Goal: Information Seeking & Learning: Learn about a topic

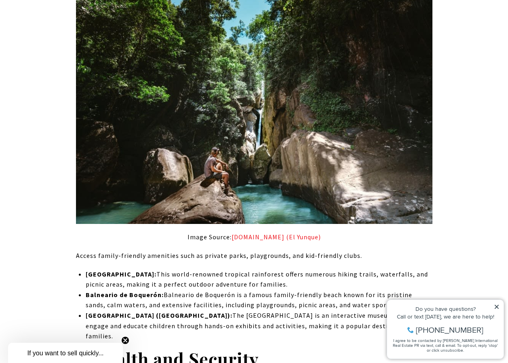
scroll to position [6895, 0]
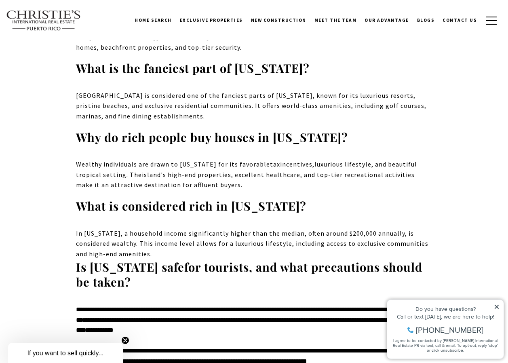
click at [291, 198] on strong "What is considered rich in [US_STATE]?" at bounding box center [191, 205] width 230 height 15
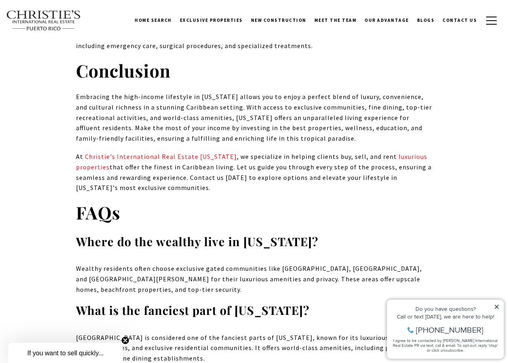
scroll to position [7663, 0]
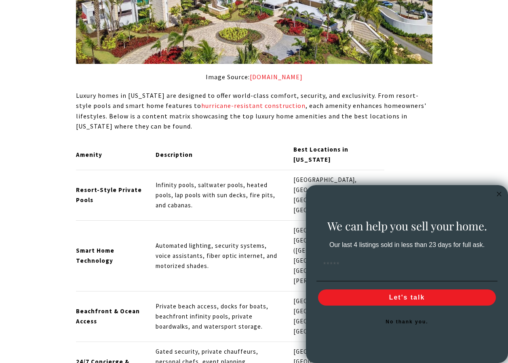
scroll to position [3796, 0]
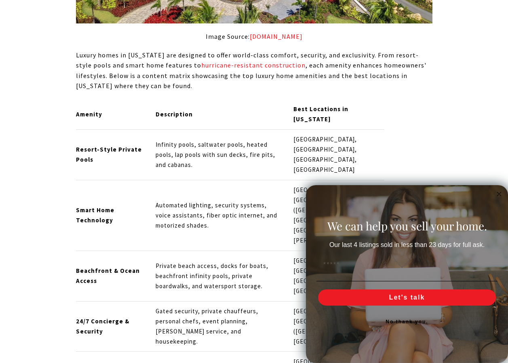
click at [498, 191] on circle "Close dialog" at bounding box center [498, 193] width 9 height 9
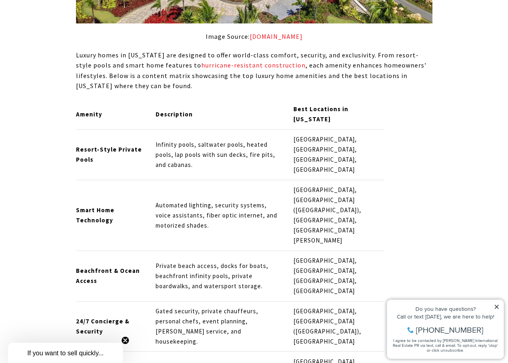
click at [407, 186] on div "Amenity Description Best Locations in Puerto Rico Resort-Style Private Pools In…" at bounding box center [254, 275] width 356 height 353
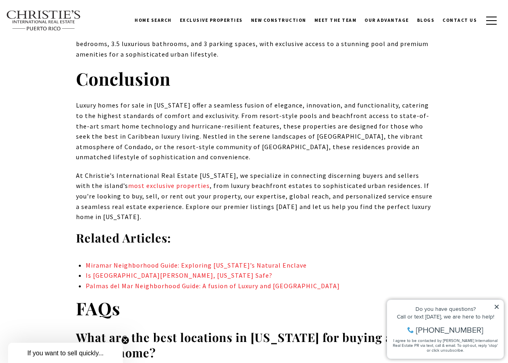
scroll to position [5129, 0]
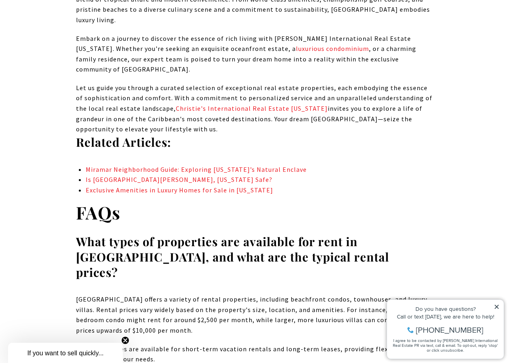
scroll to position [4563, 0]
